Goal: Navigation & Orientation: Find specific page/section

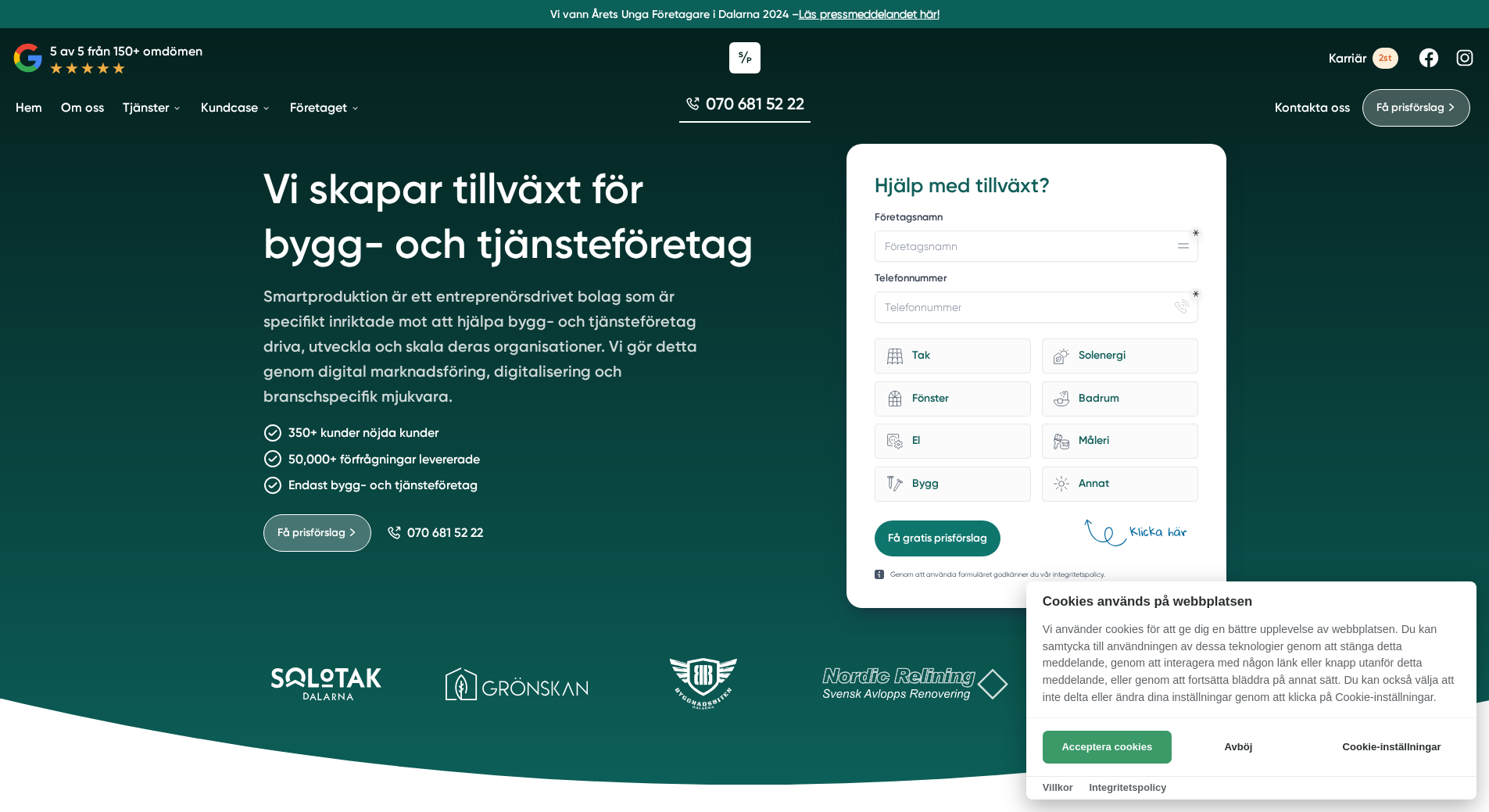
click at [1110, 741] on button "Acceptera cookies" at bounding box center [1107, 747] width 129 height 33
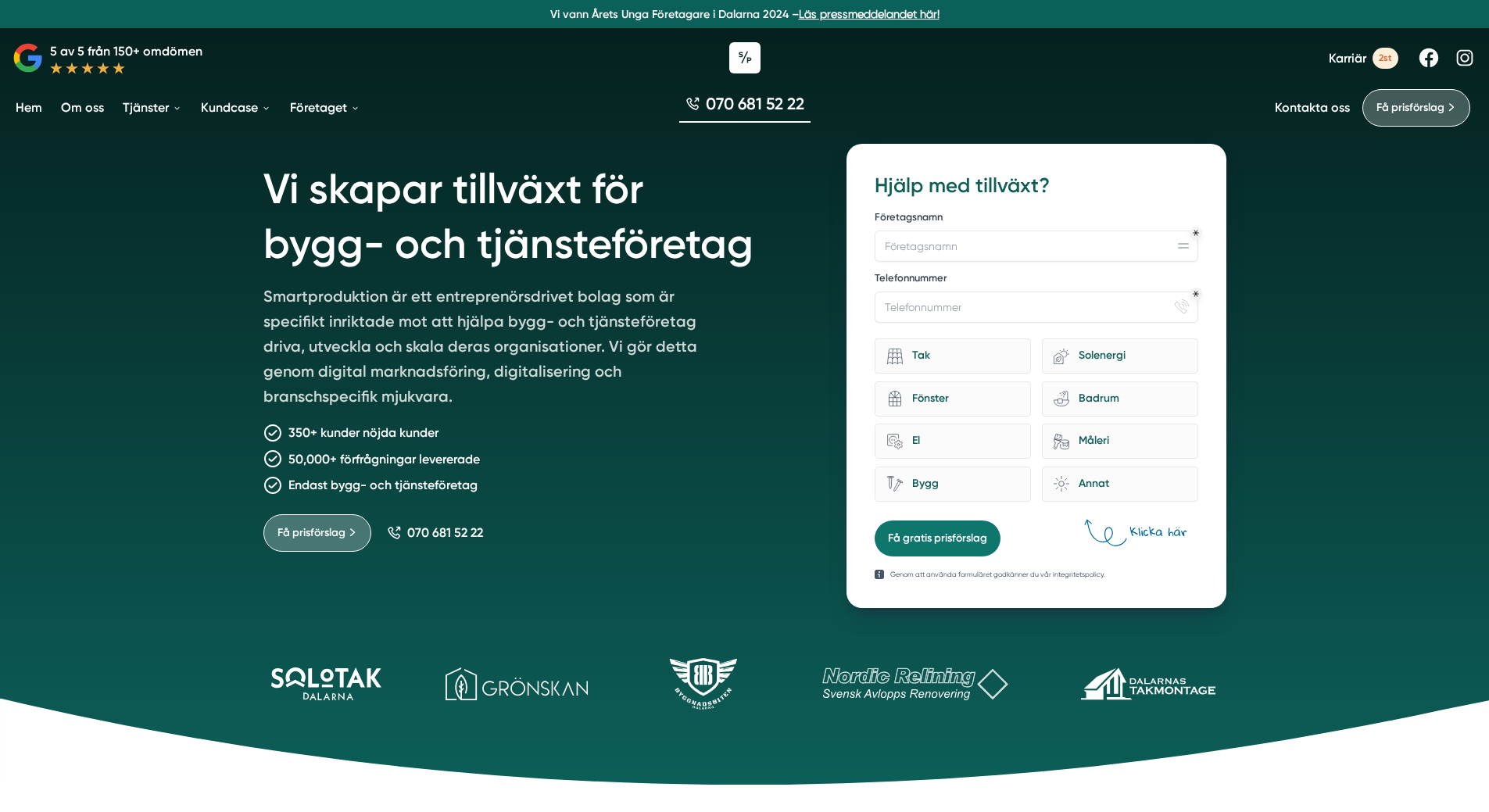
click at [81, 109] on link "Om oss" at bounding box center [82, 108] width 49 height 40
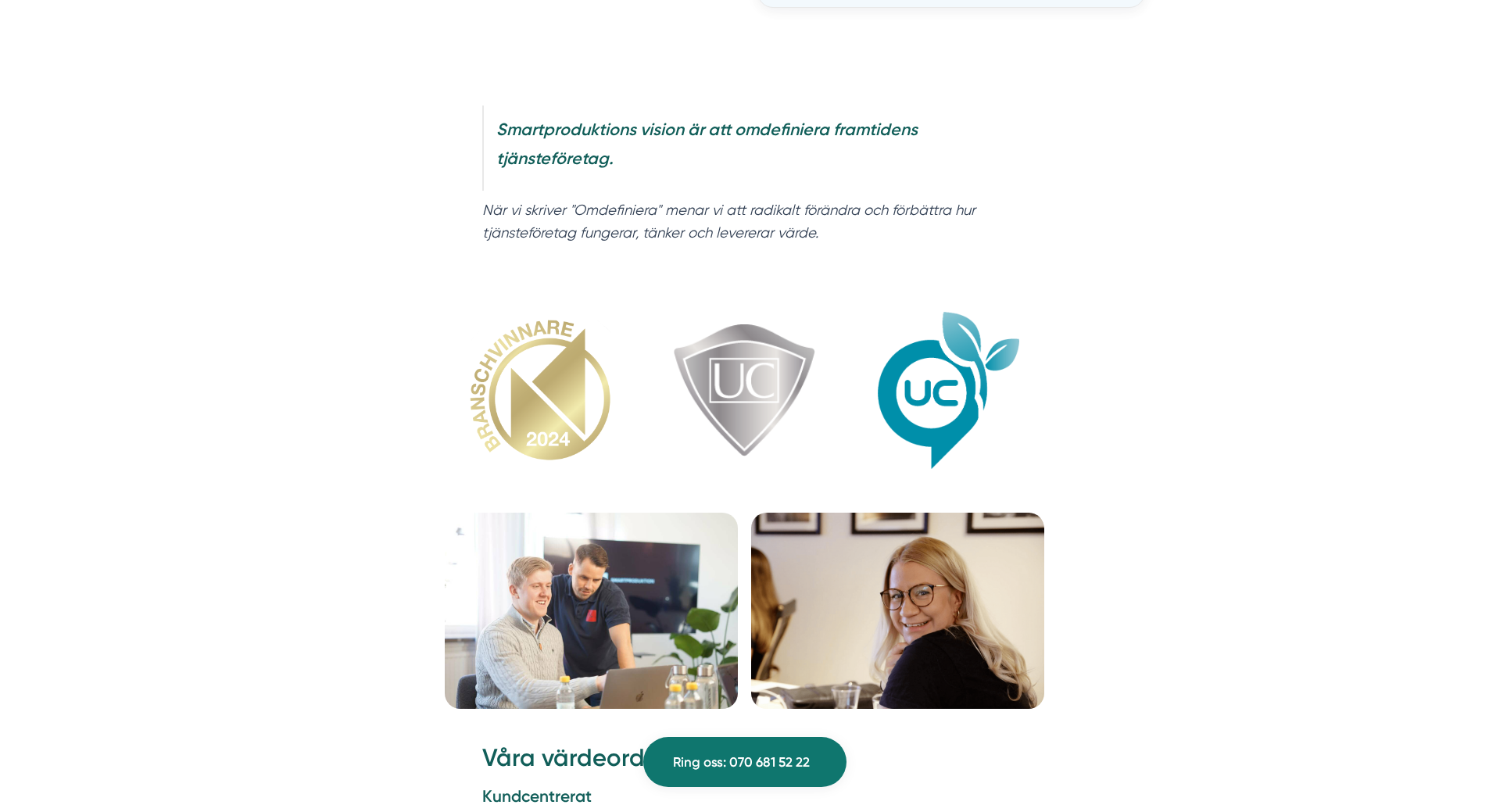
scroll to position [1720, 0]
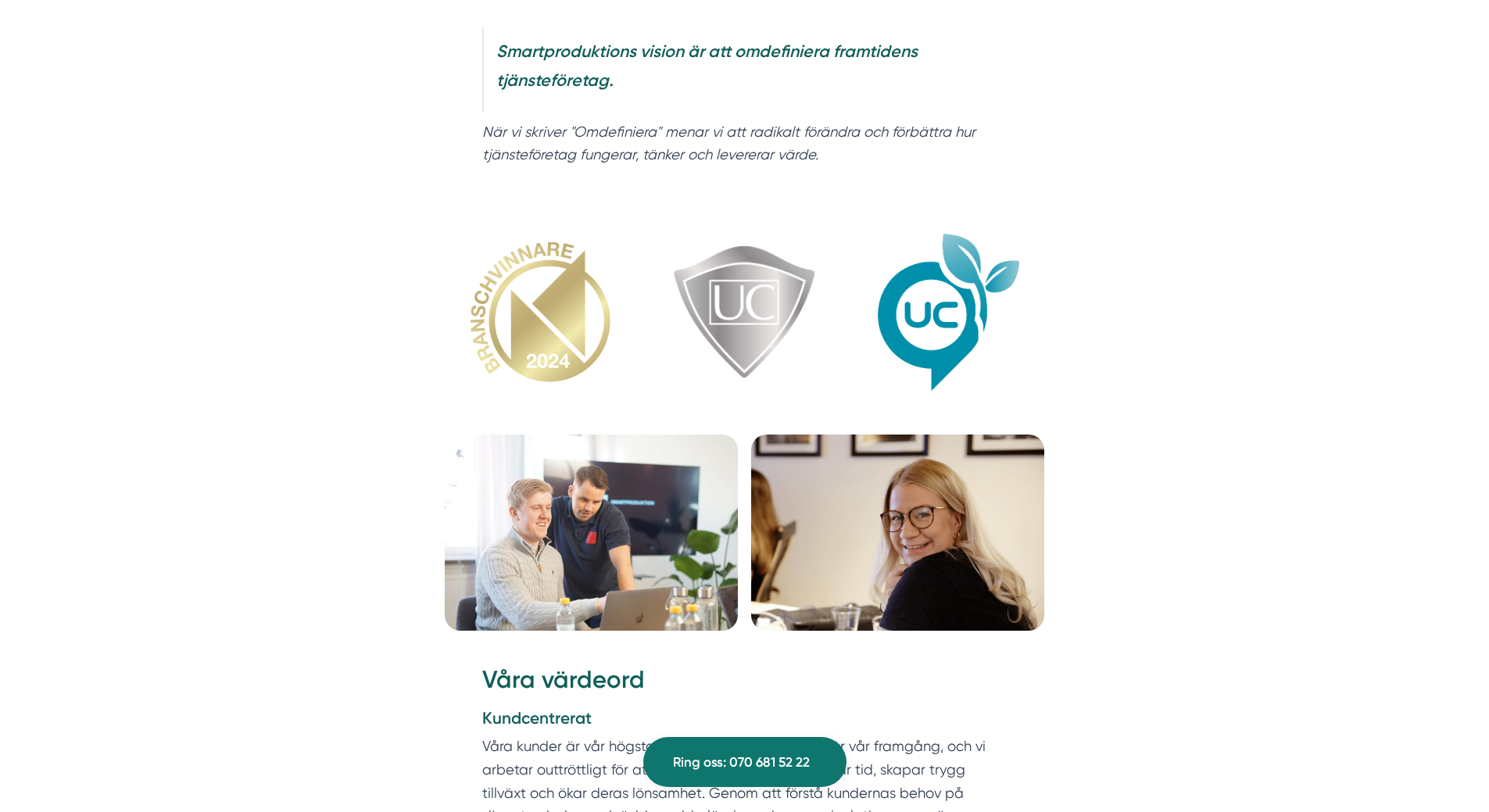
click at [914, 537] on img at bounding box center [898, 533] width 294 height 196
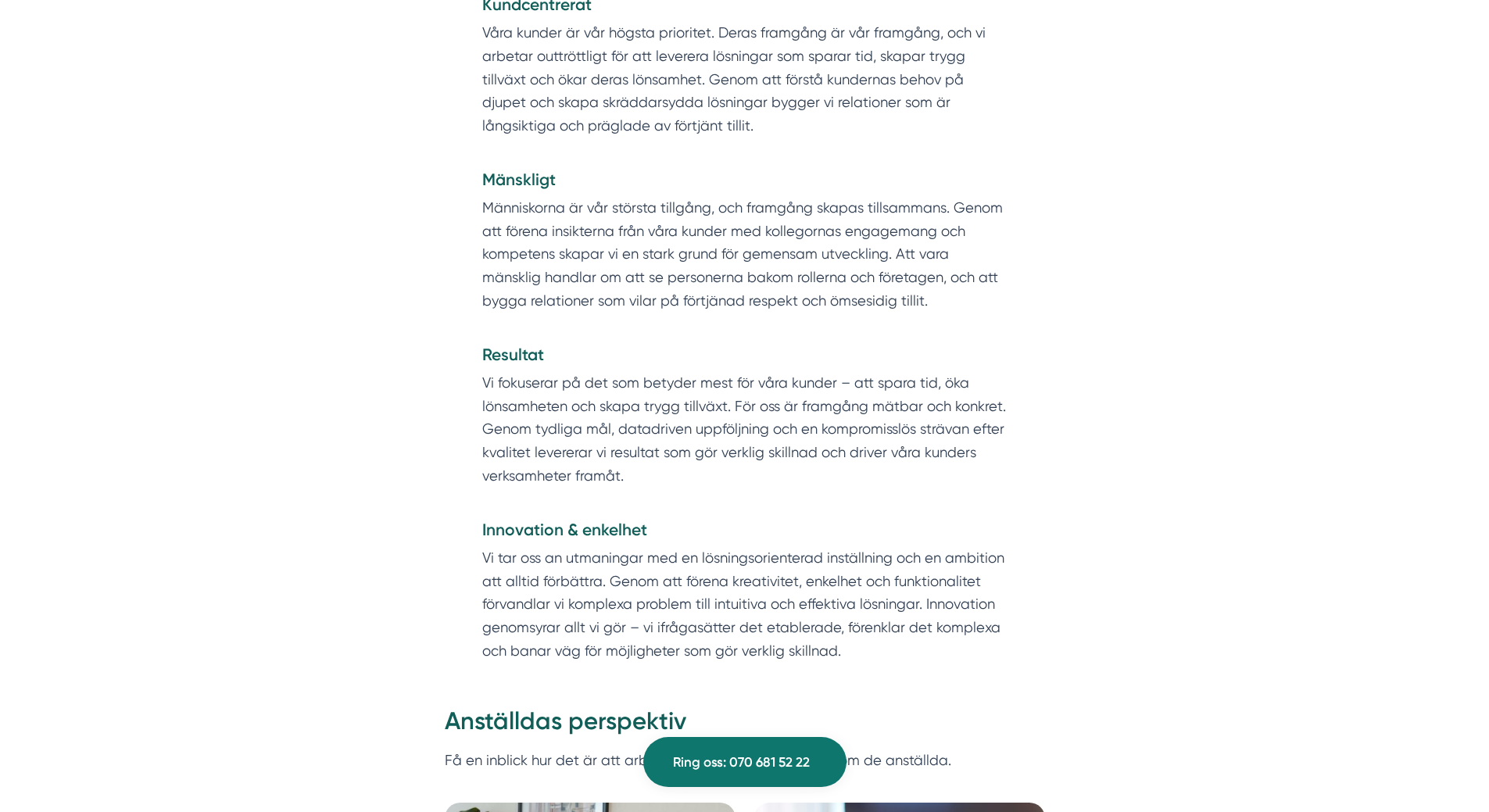
scroll to position [2736, 0]
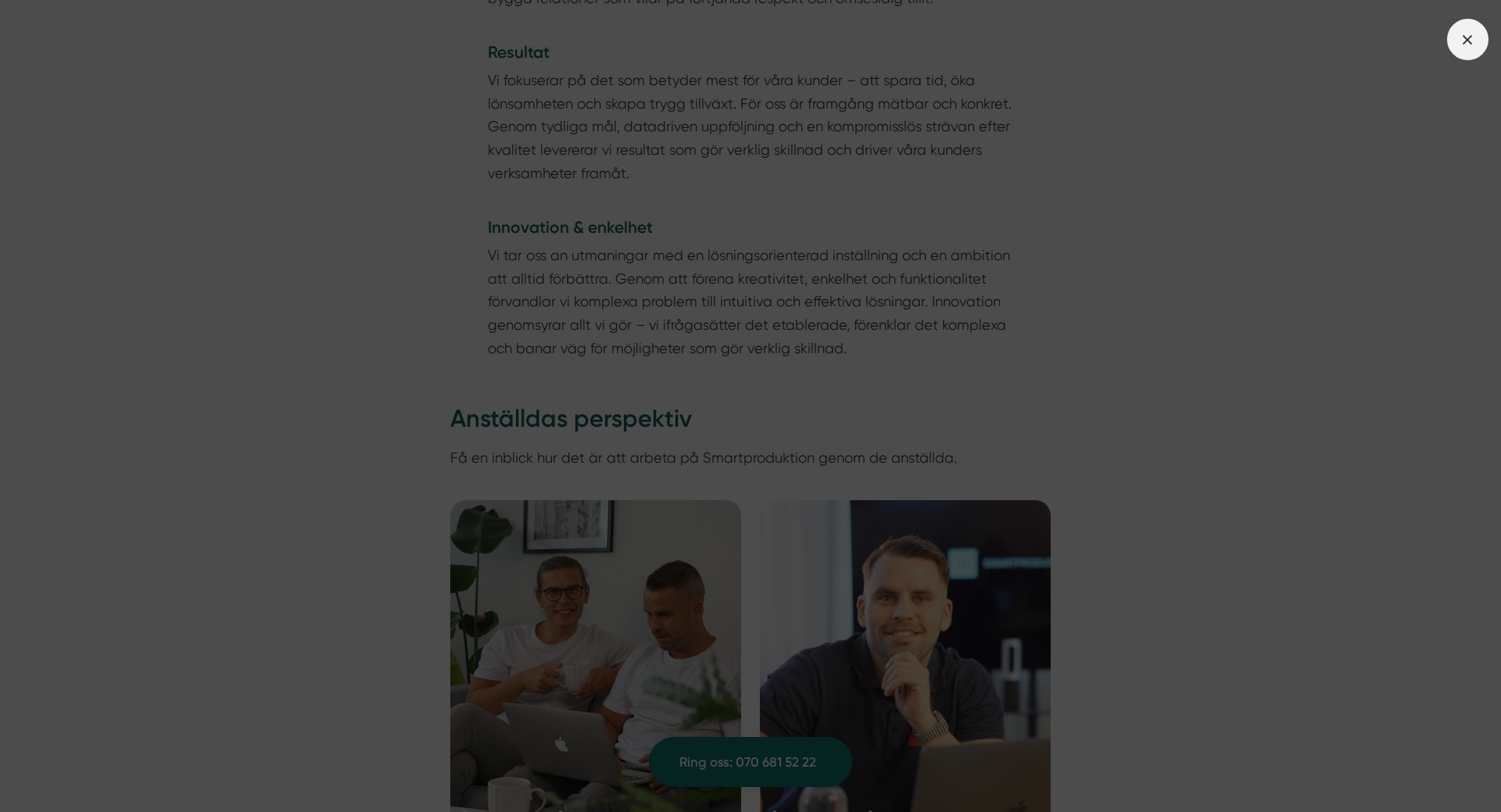
click at [1467, 40] on line at bounding box center [1467, 39] width 9 height 9
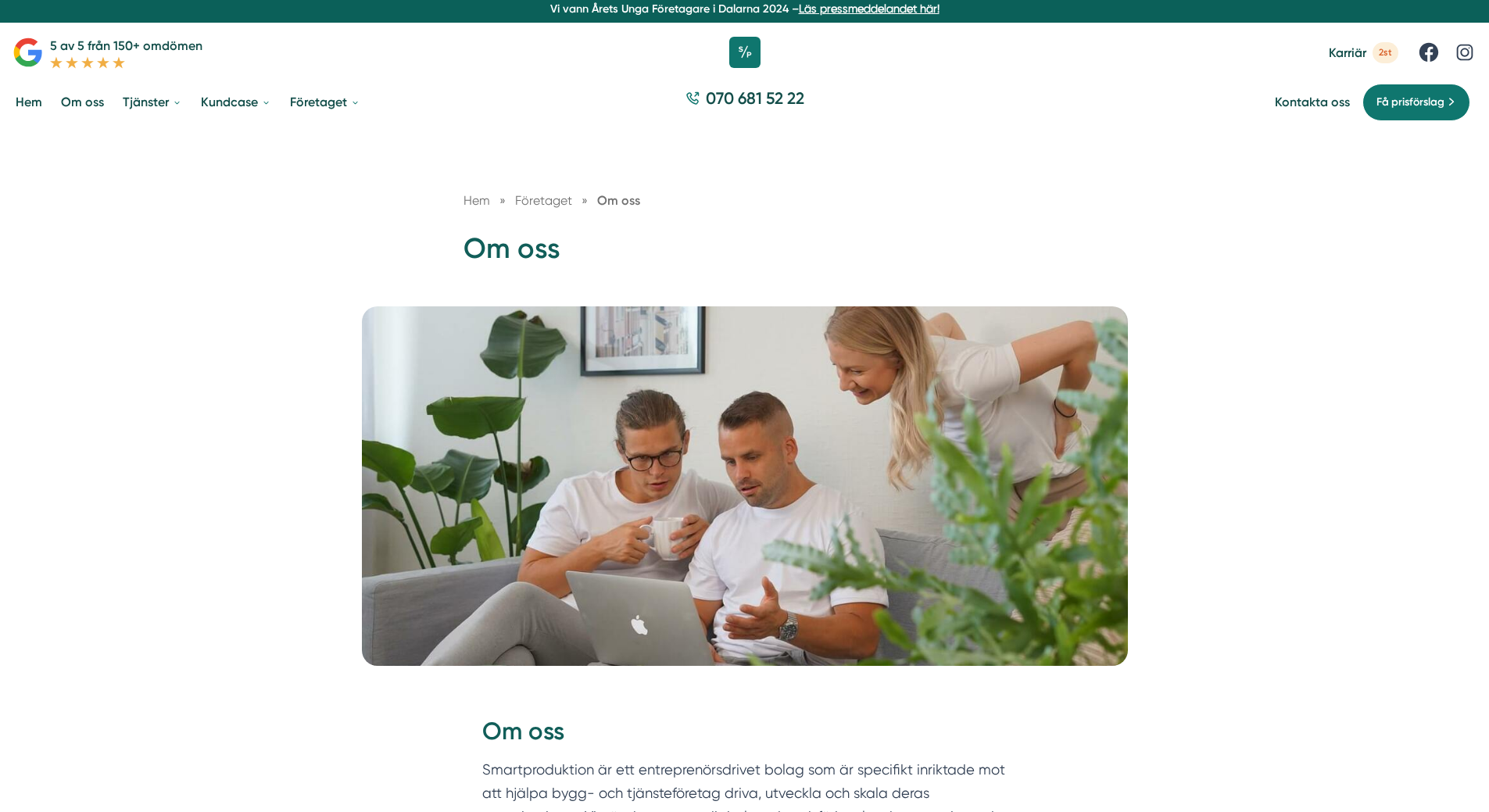
scroll to position [0, 0]
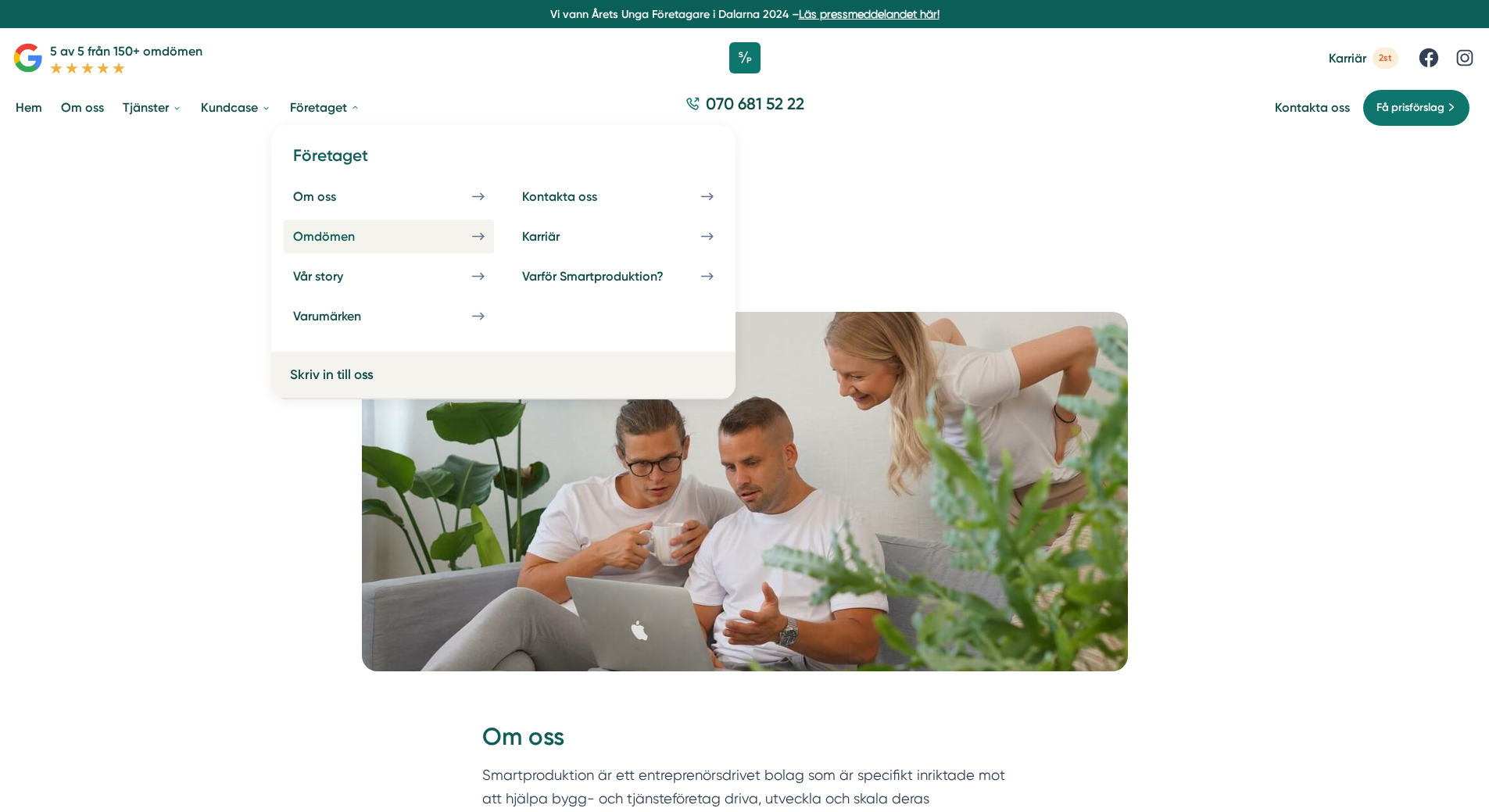
click at [330, 238] on div "Omdömen" at bounding box center [342, 236] width 99 height 15
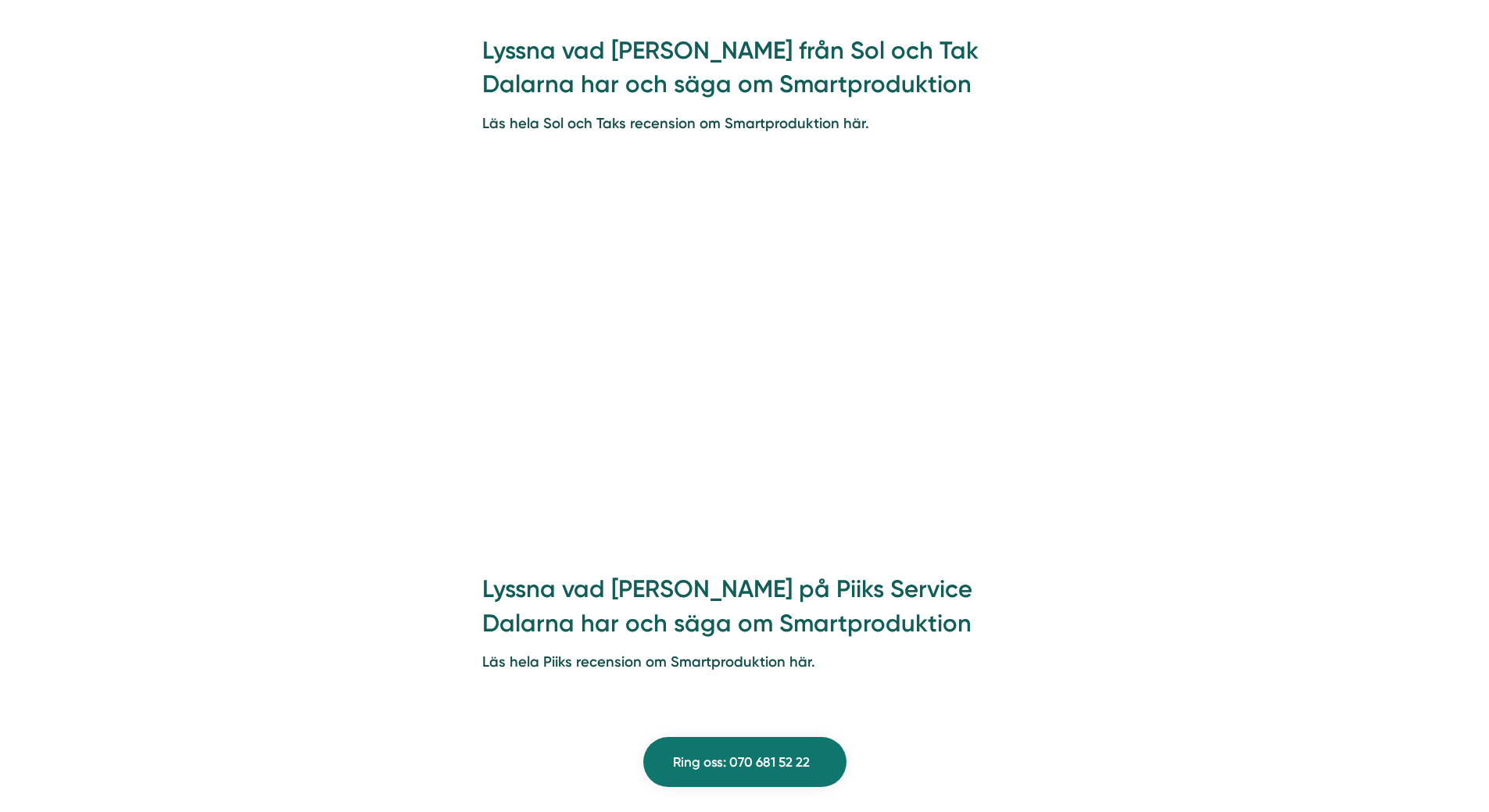
scroll to position [1485, 0]
